Goal: Information Seeking & Learning: Learn about a topic

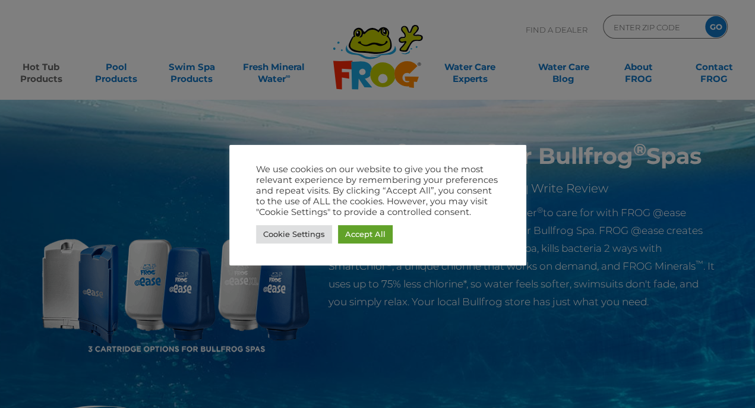
click at [599, 174] on div at bounding box center [377, 204] width 755 height 408
click at [370, 231] on link "Accept All" at bounding box center [365, 234] width 55 height 18
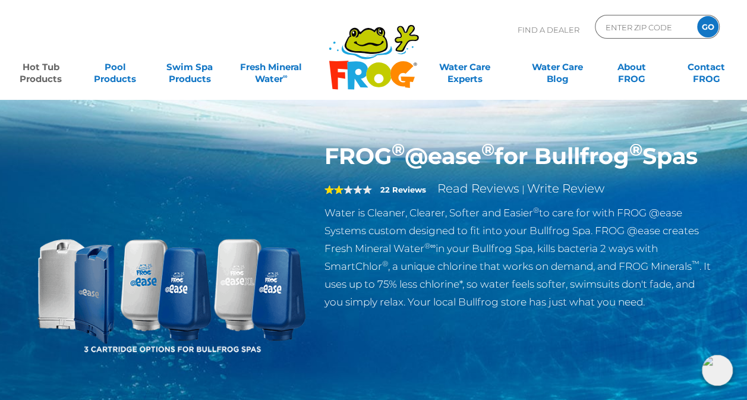
click at [44, 77] on link "Hot Tub Products" at bounding box center [41, 67] width 58 height 24
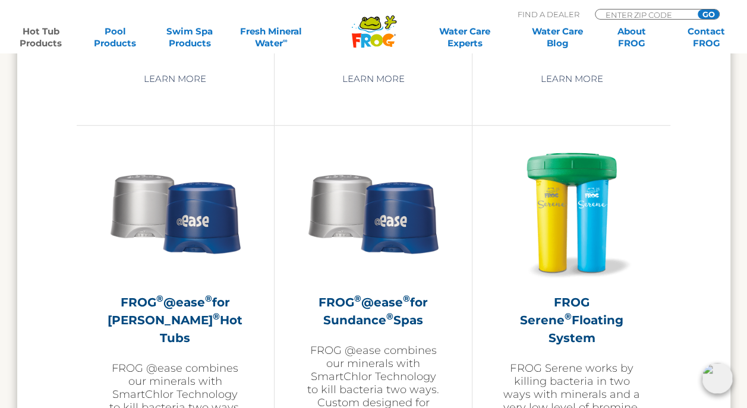
scroll to position [2106, 0]
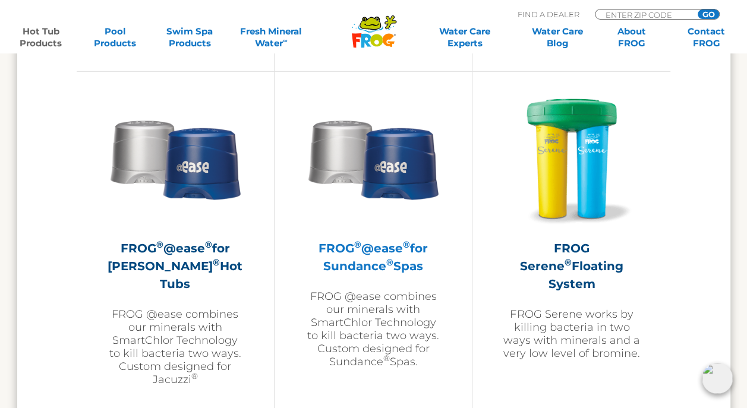
click at [406, 249] on h2 "FROG ® @ease ® for Sundance ® Spas" at bounding box center [373, 257] width 138 height 36
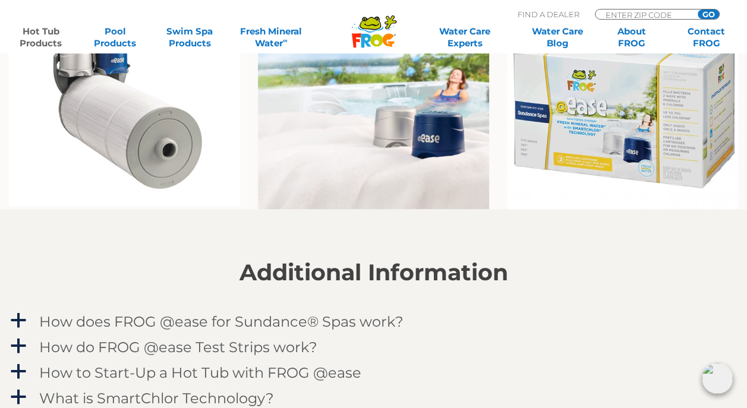
scroll to position [972, 0]
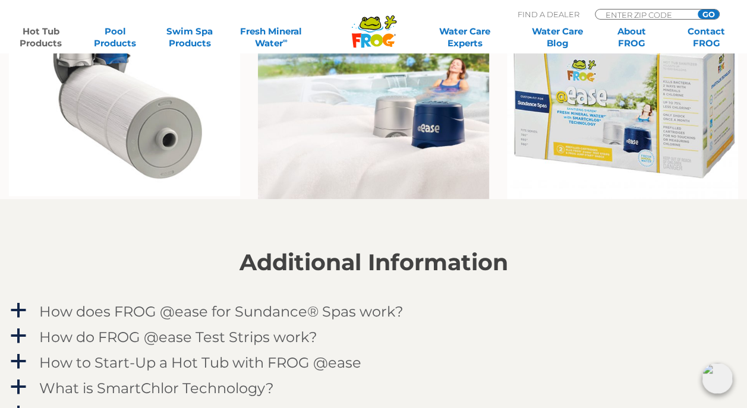
click at [604, 148] on img at bounding box center [622, 98] width 231 height 202
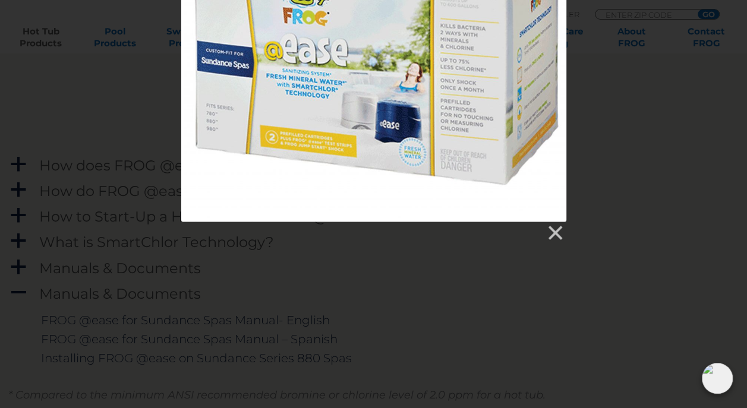
scroll to position [1134, 0]
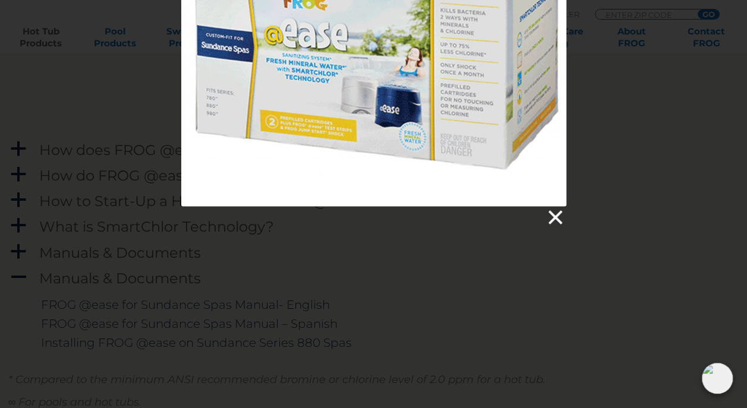
click at [554, 214] on link at bounding box center [554, 218] width 18 height 18
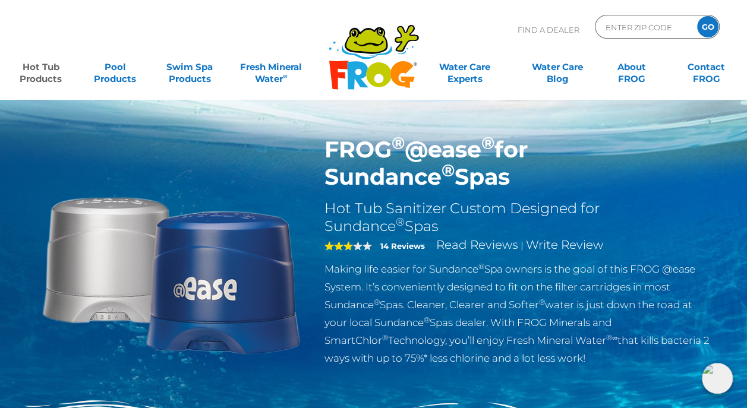
scroll to position [0, 0]
